Goal: Information Seeking & Learning: Learn about a topic

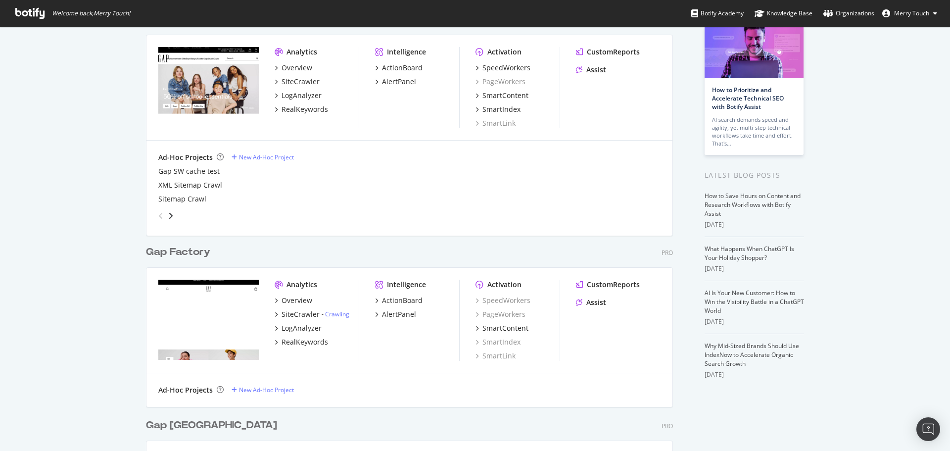
scroll to position [99, 0]
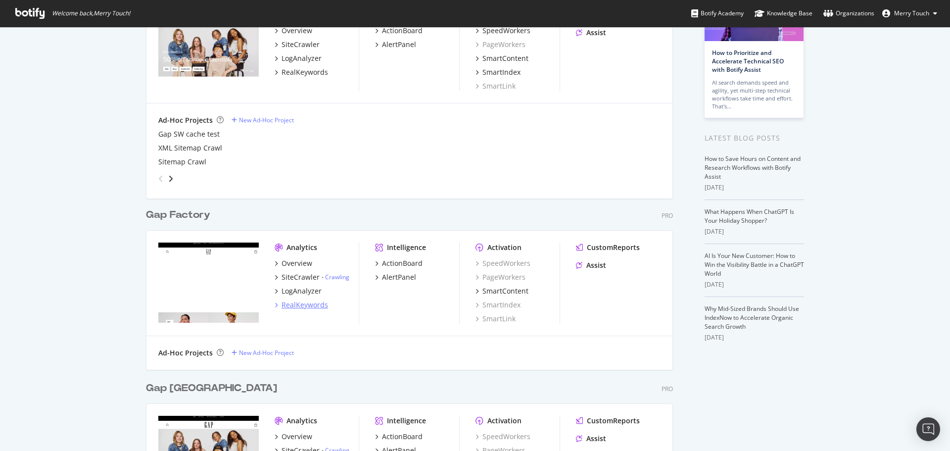
click at [304, 305] on div "RealKeywords" at bounding box center [305, 305] width 47 height 10
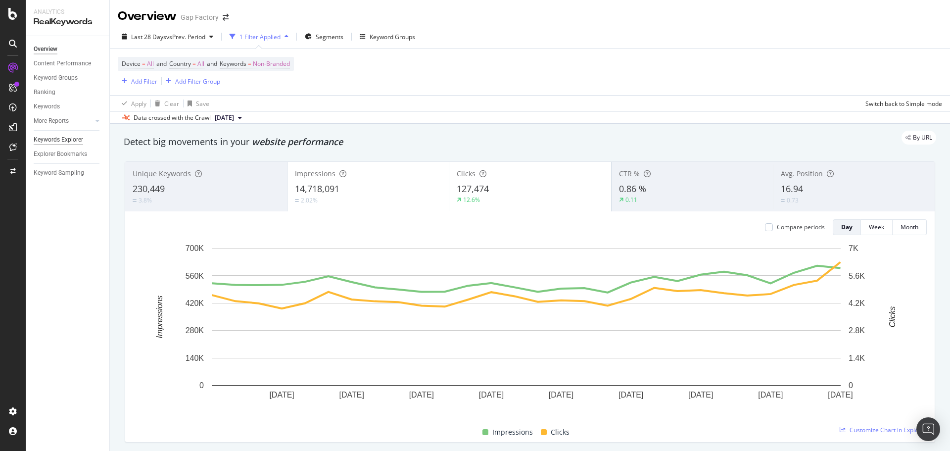
click at [77, 141] on div "Keywords Explorer" at bounding box center [59, 140] width 50 height 10
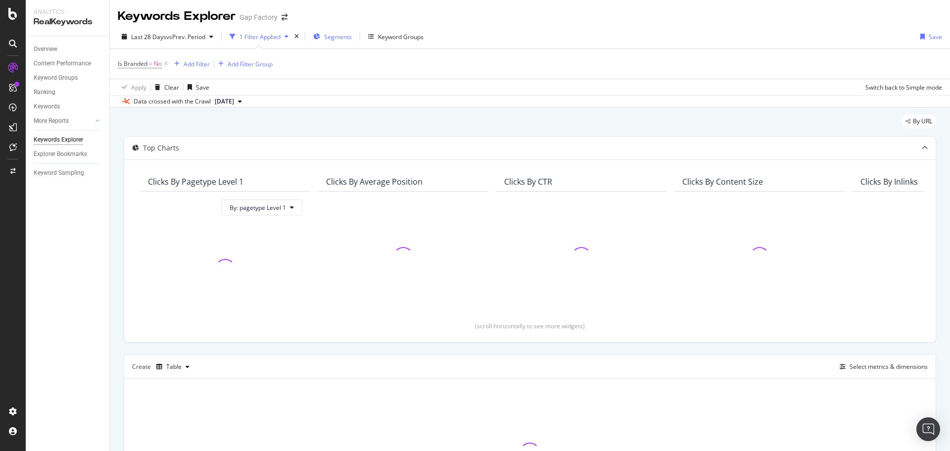
click at [334, 38] on span "Segments" at bounding box center [338, 37] width 28 height 8
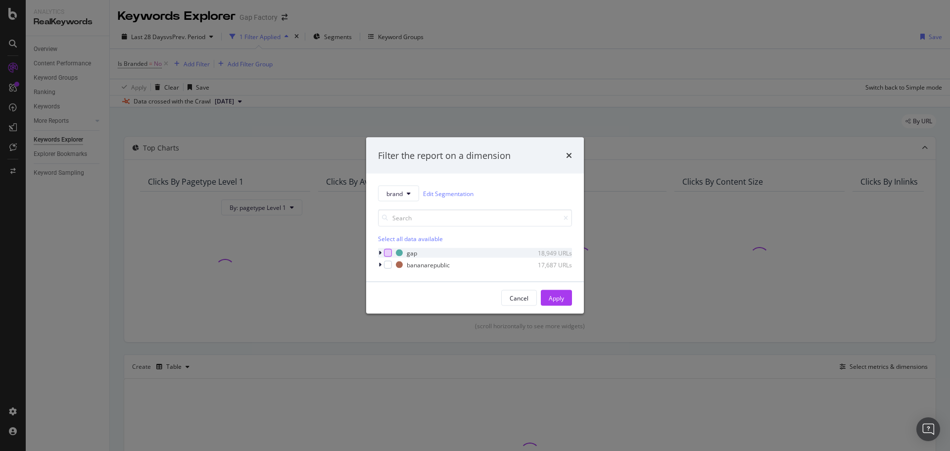
click at [389, 254] on div "modal" at bounding box center [388, 253] width 8 height 8
click at [383, 252] on div "modal" at bounding box center [381, 253] width 6 height 10
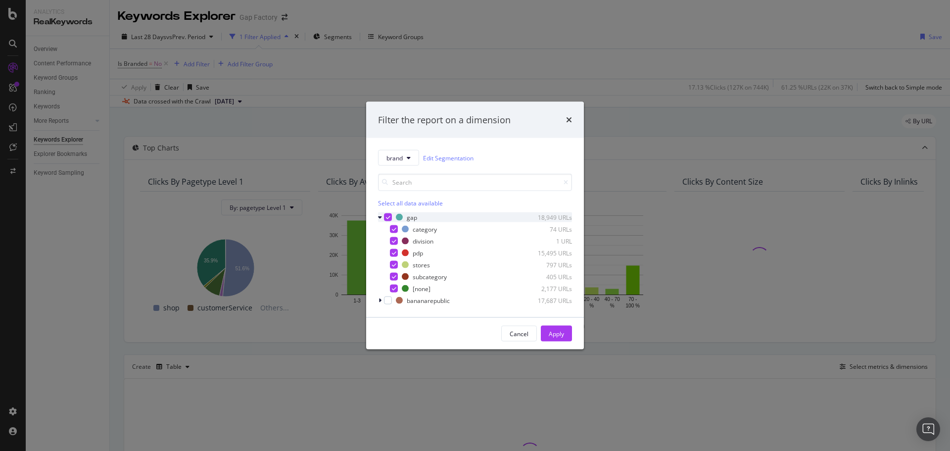
click at [386, 217] on icon "modal" at bounding box center [388, 217] width 4 height 5
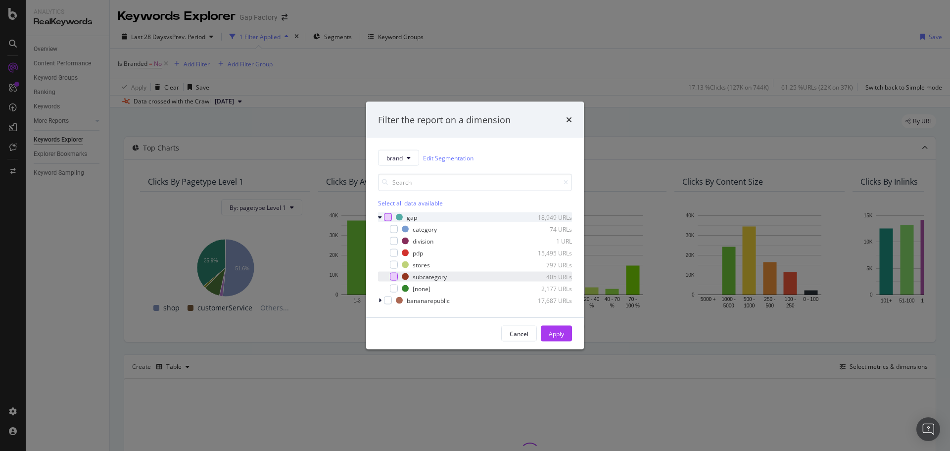
click at [394, 278] on div "modal" at bounding box center [394, 277] width 8 height 8
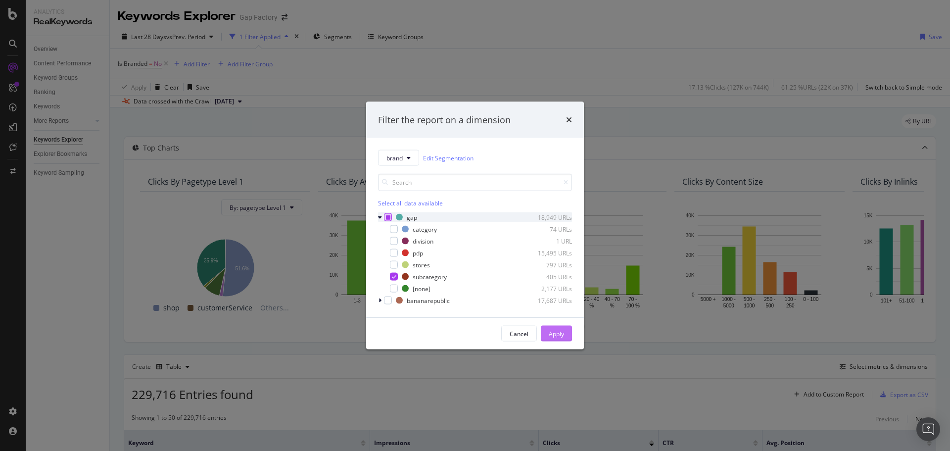
click at [564, 335] on div "Apply" at bounding box center [556, 333] width 15 height 8
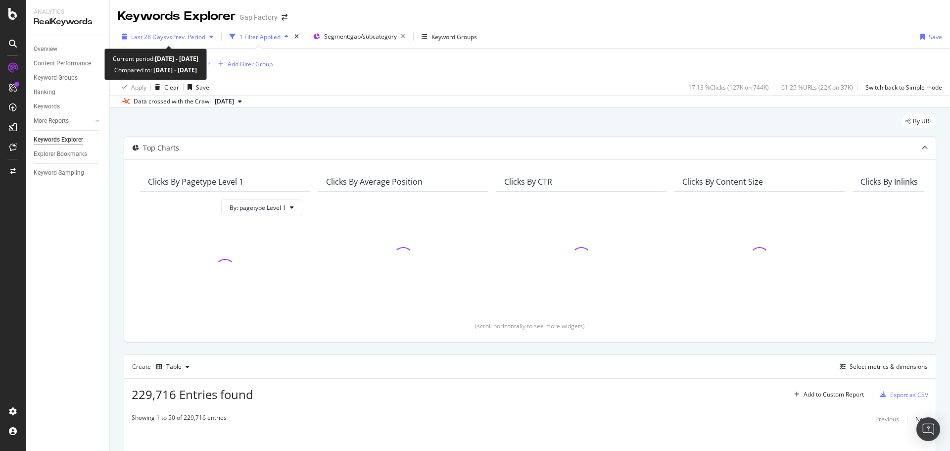
click at [154, 35] on span "Last 28 Days" at bounding box center [148, 37] width 35 height 8
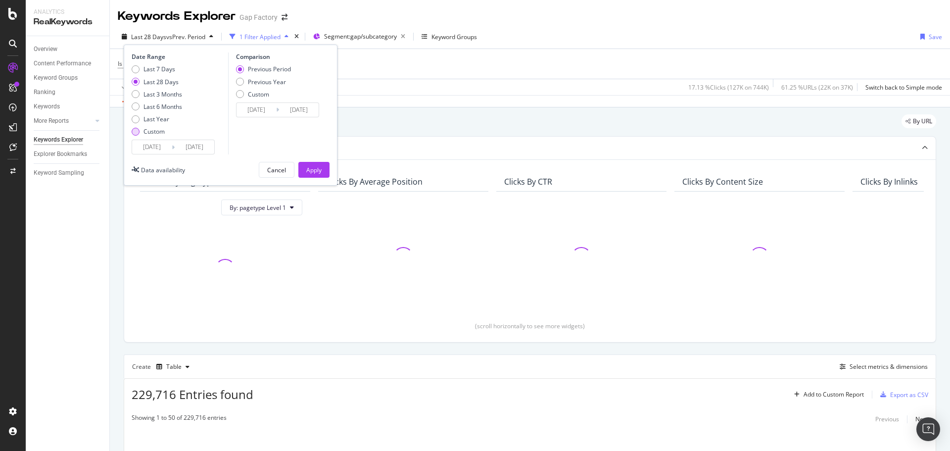
click at [155, 131] on div "Custom" at bounding box center [154, 131] width 21 height 8
click at [155, 143] on input "[DATE]" at bounding box center [152, 147] width 40 height 14
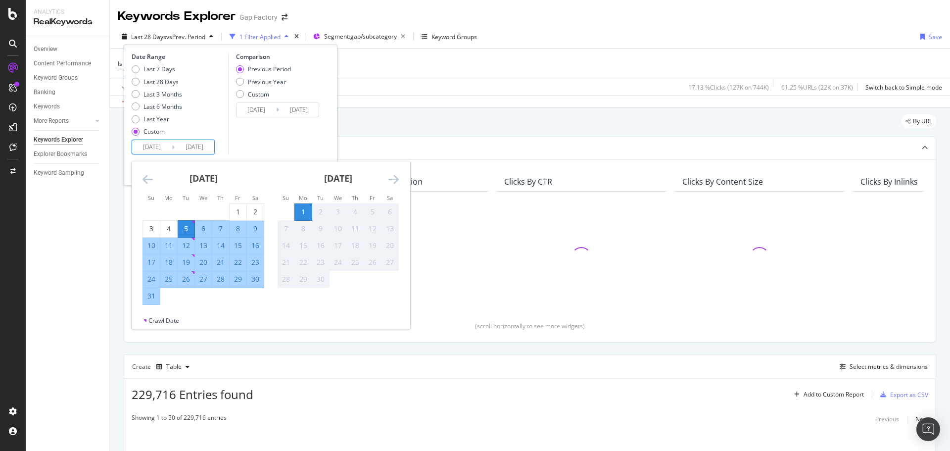
click at [146, 177] on icon "Move backward to switch to the previous month." at bounding box center [148, 179] width 10 height 12
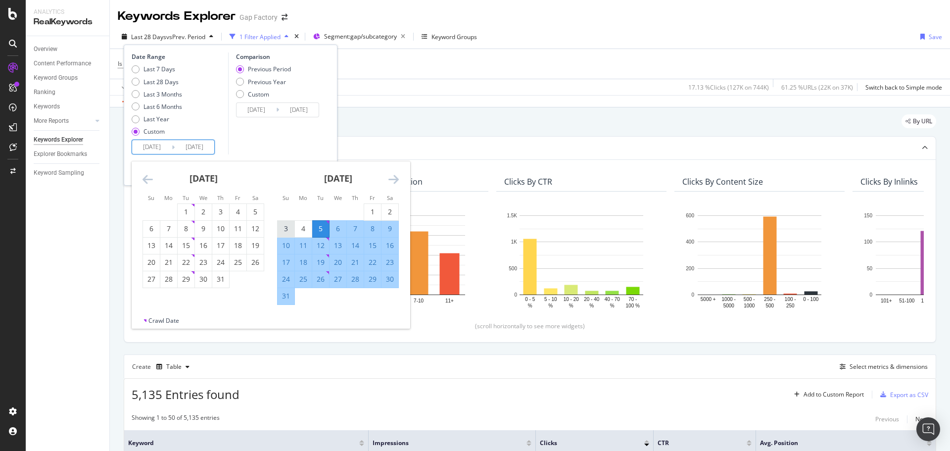
click at [286, 226] on div "3" at bounding box center [286, 229] width 17 height 10
type input "[DATE]"
click at [393, 181] on icon "Move forward to switch to the next month." at bounding box center [394, 179] width 10 height 12
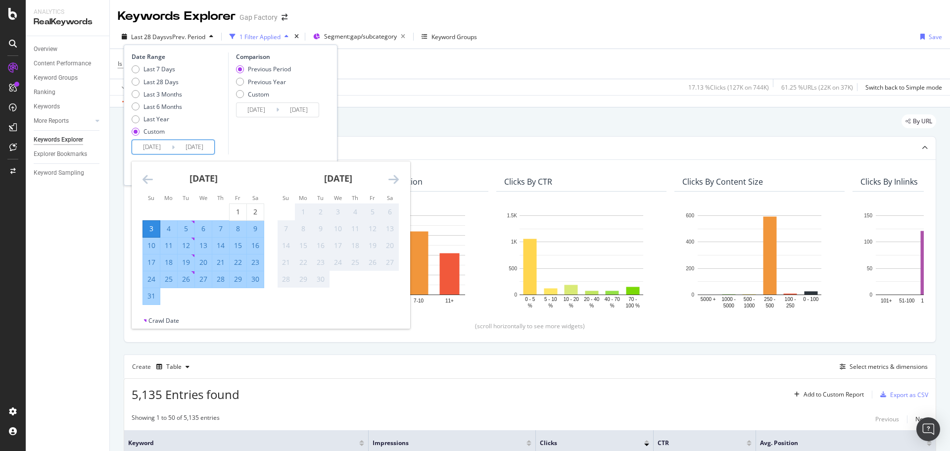
click at [253, 281] on div "30" at bounding box center [255, 279] width 17 height 10
type input "[DATE]"
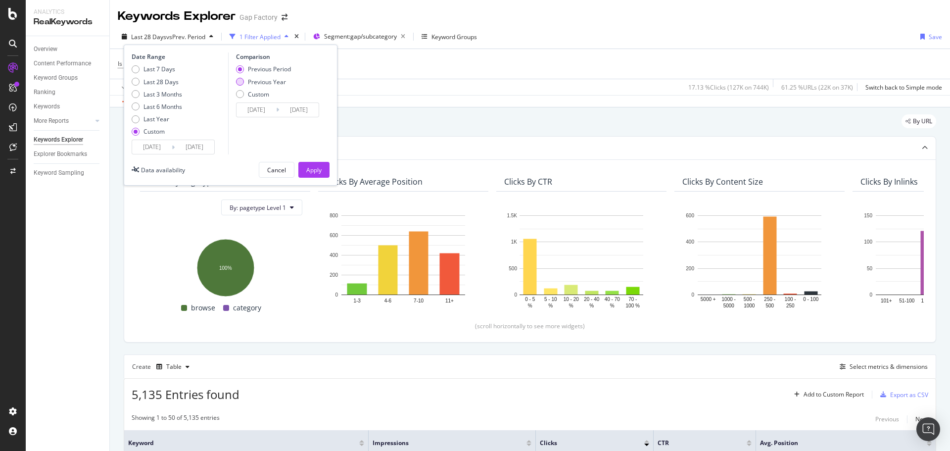
click at [259, 80] on div "Previous Year" at bounding box center [267, 82] width 38 height 8
type input "[DATE]"
click at [304, 164] on button "Apply" at bounding box center [314, 170] width 31 height 16
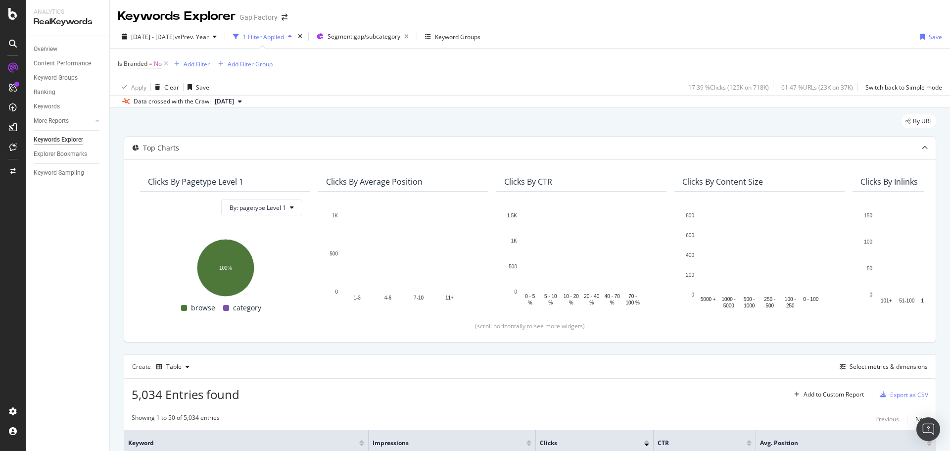
click at [702, 22] on div "Keywords Explorer Gap Factory" at bounding box center [530, 12] width 841 height 25
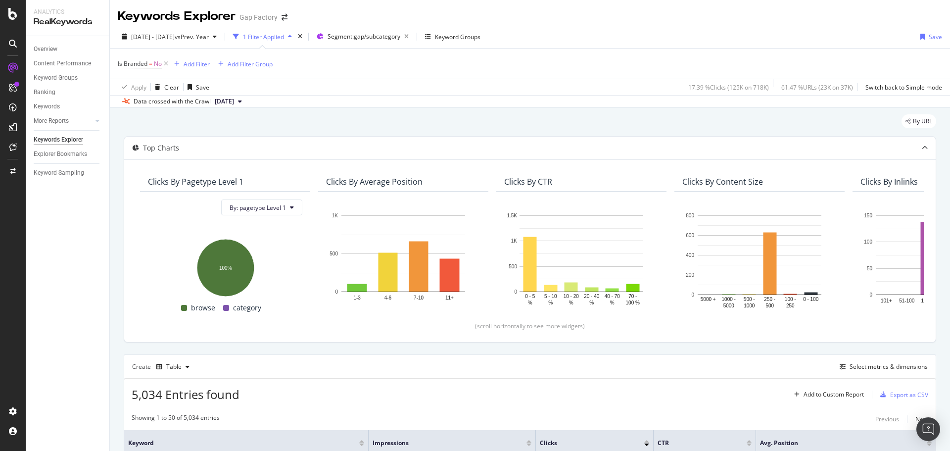
click at [165, 65] on icon at bounding box center [166, 64] width 8 height 10
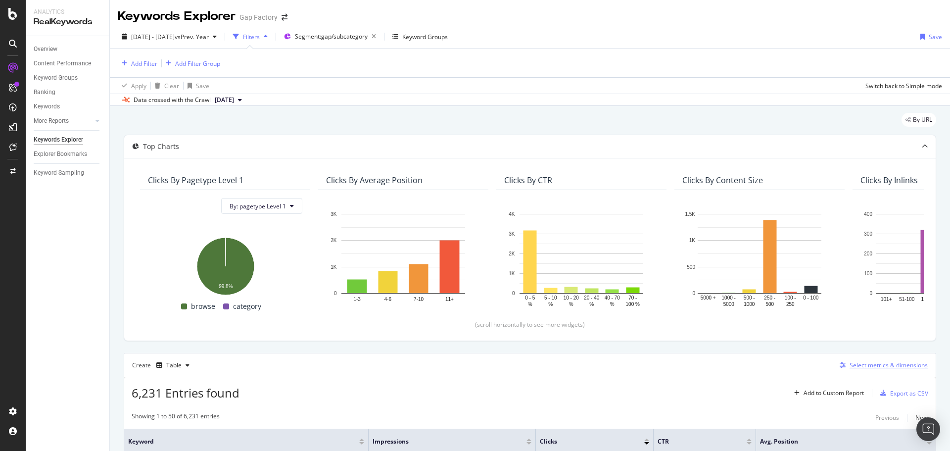
click at [854, 365] on div "Select metrics & dimensions" at bounding box center [889, 365] width 78 height 8
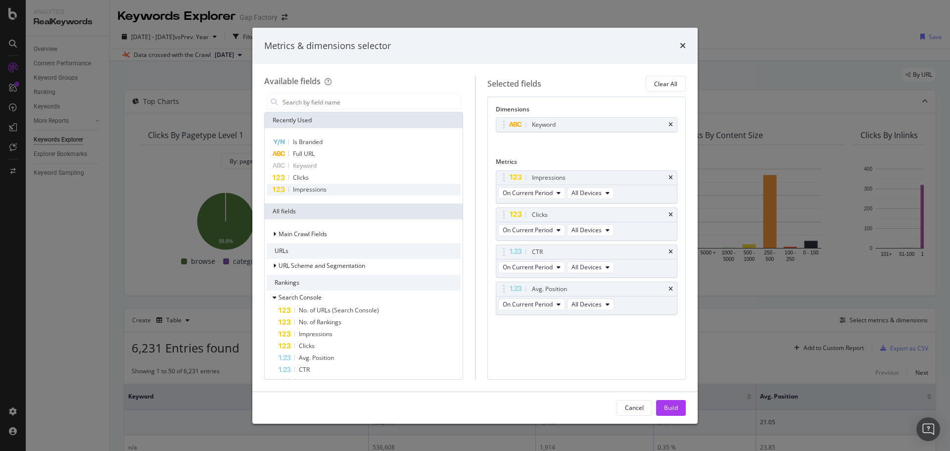
click at [342, 186] on div "Impressions" at bounding box center [364, 190] width 194 height 12
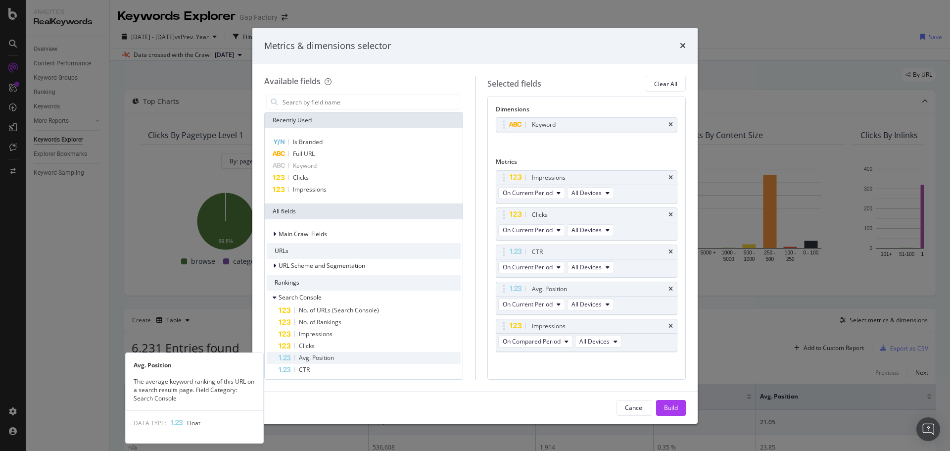
click at [329, 359] on span "Avg. Position" at bounding box center [316, 357] width 35 height 8
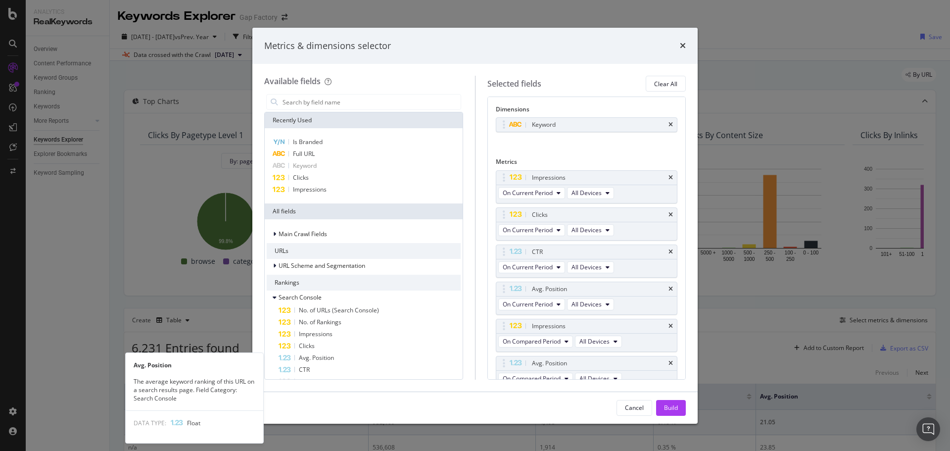
scroll to position [10, 0]
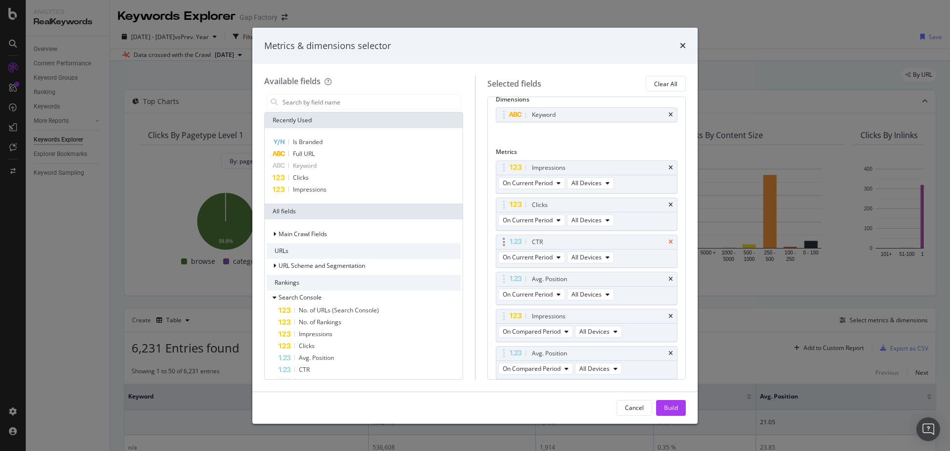
click at [669, 241] on icon "times" at bounding box center [671, 242] width 4 height 6
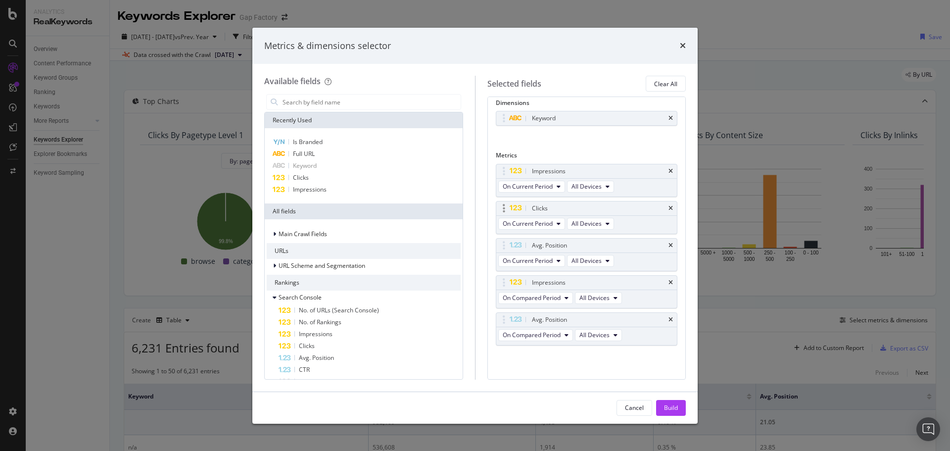
scroll to position [6, 0]
click at [669, 208] on icon "times" at bounding box center [671, 208] width 4 height 6
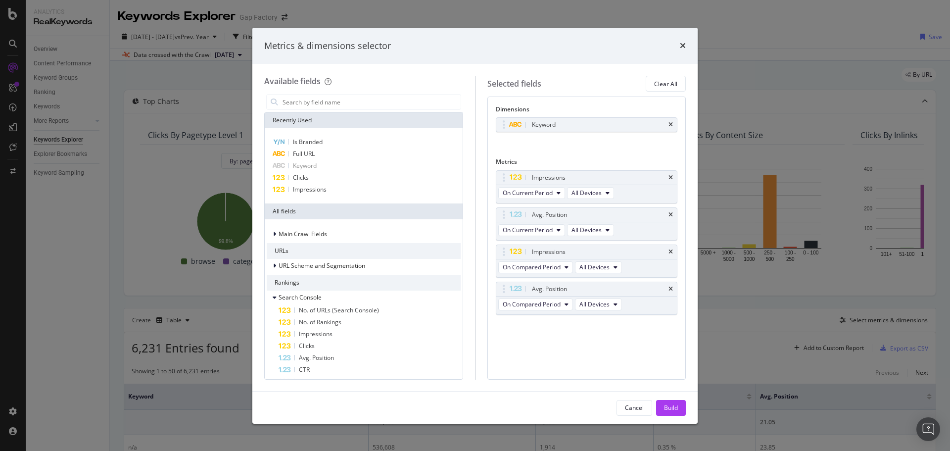
scroll to position [0, 0]
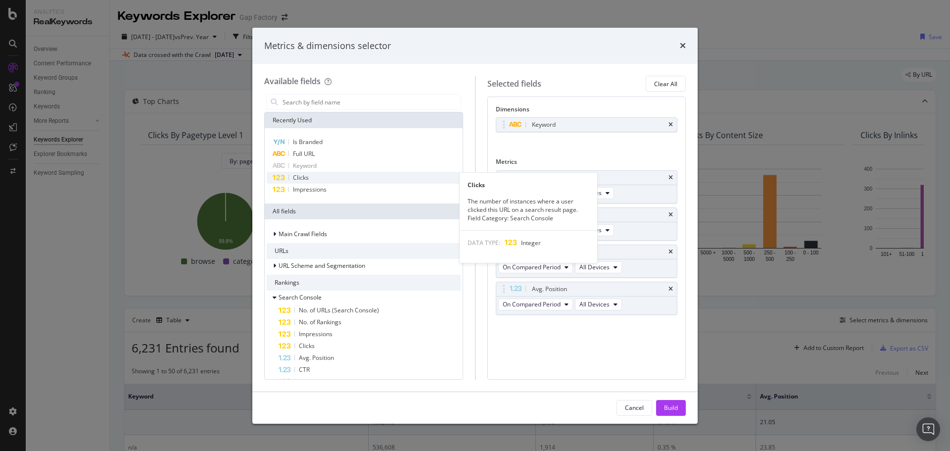
click at [308, 176] on span "Clicks" at bounding box center [301, 177] width 16 height 8
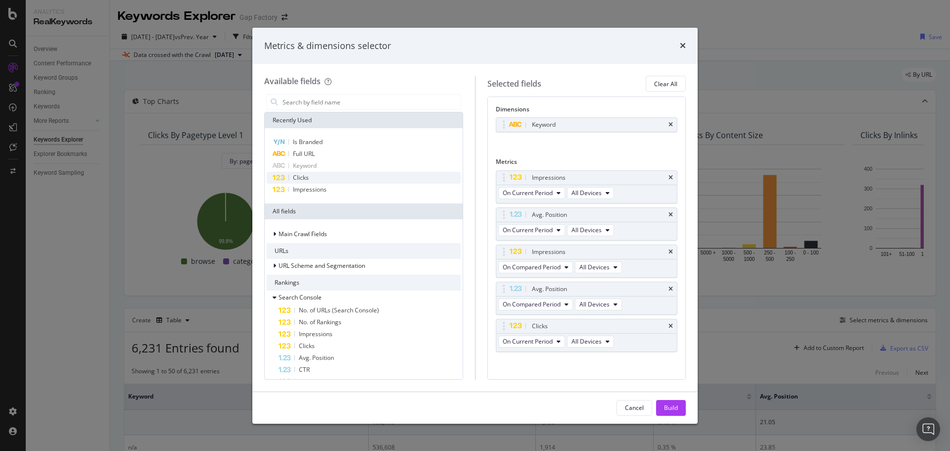
click at [305, 177] on span "Clicks" at bounding box center [301, 177] width 16 height 8
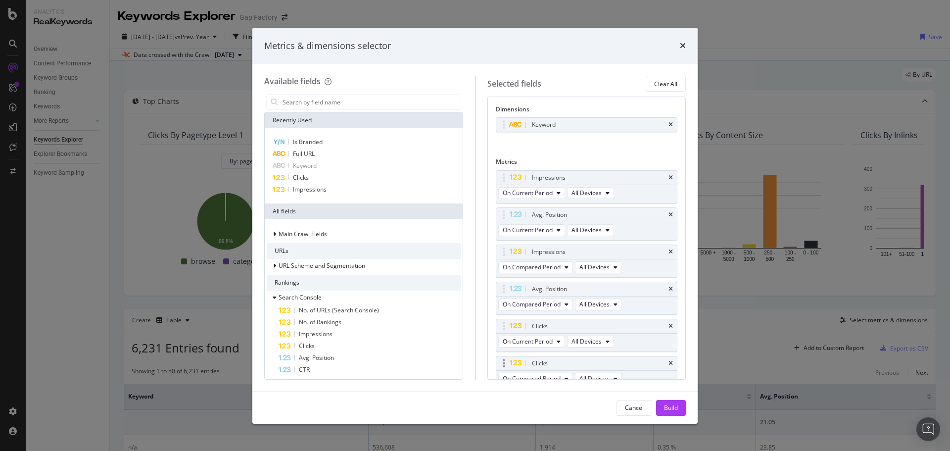
scroll to position [10, 0]
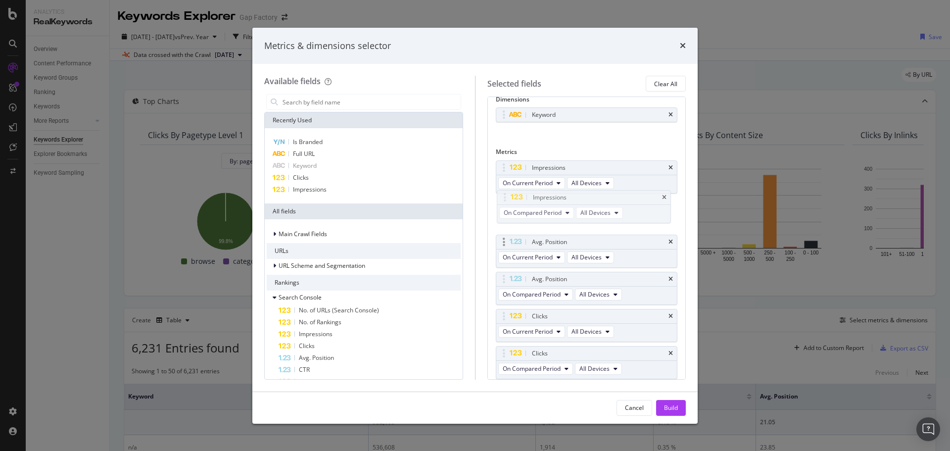
drag, startPoint x: 506, startPoint y: 240, endPoint x: 507, endPoint y: 212, distance: 28.2
click at [507, 196] on body "Analytics RealKeywords Overview Content Performance Keyword Groups Ranking Keyw…" at bounding box center [475, 225] width 950 height 451
click at [562, 220] on button "On Compared Period" at bounding box center [535, 220] width 75 height 12
click at [582, 276] on span "Diff. between Periods - Percentage" at bounding box center [555, 274] width 96 height 9
click at [549, 292] on span "On Compared Period" at bounding box center [532, 294] width 58 height 8
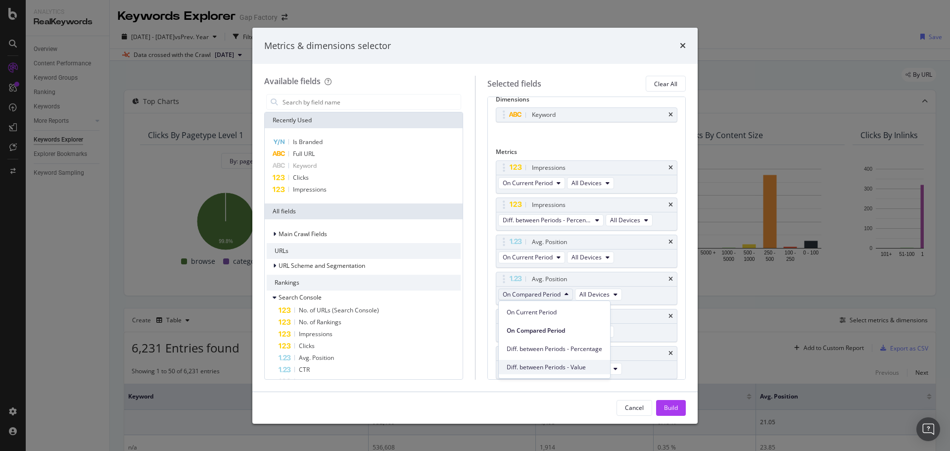
click at [578, 367] on span "Diff. between Periods - Value" at bounding box center [555, 367] width 96 height 9
click at [563, 368] on button "On Compared Period" at bounding box center [535, 369] width 75 height 12
click at [589, 334] on span "Diff. between Periods - Percentage" at bounding box center [555, 333] width 96 height 9
click at [665, 407] on div "Build" at bounding box center [671, 407] width 14 height 8
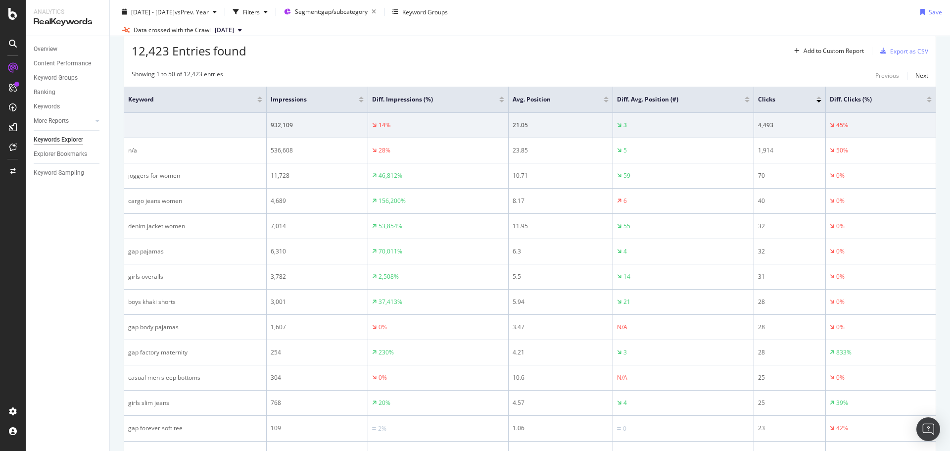
scroll to position [347, 0]
